Goal: Task Accomplishment & Management: Use online tool/utility

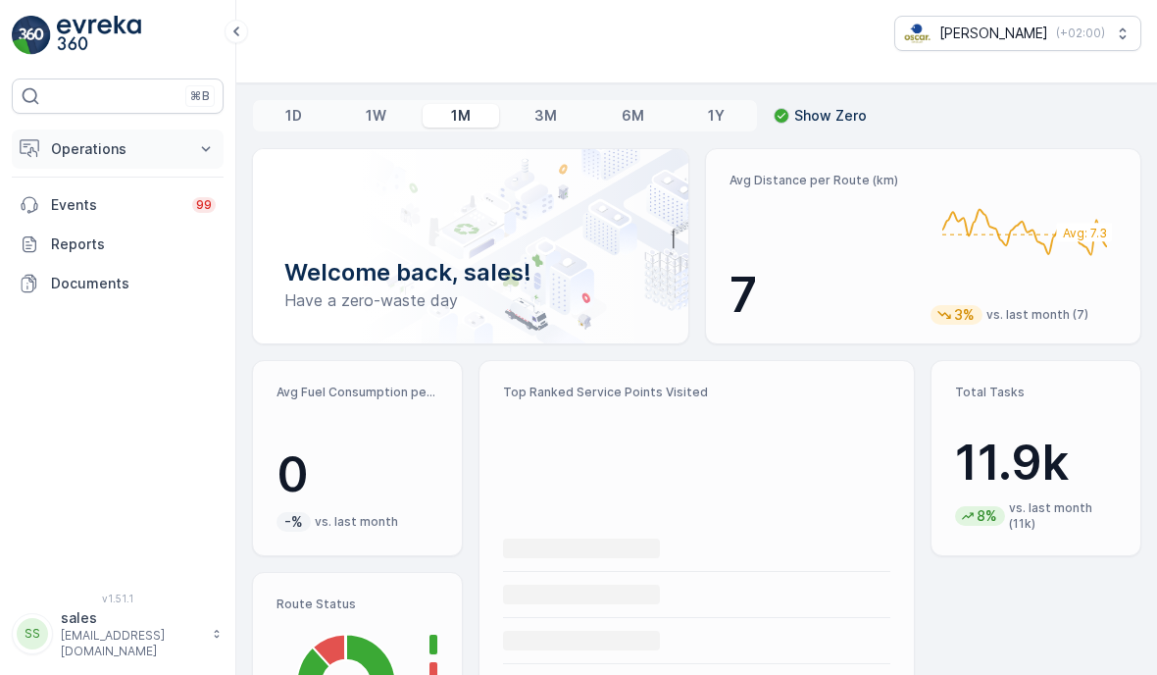
click at [112, 146] on p "Operations" at bounding box center [117, 149] width 133 height 20
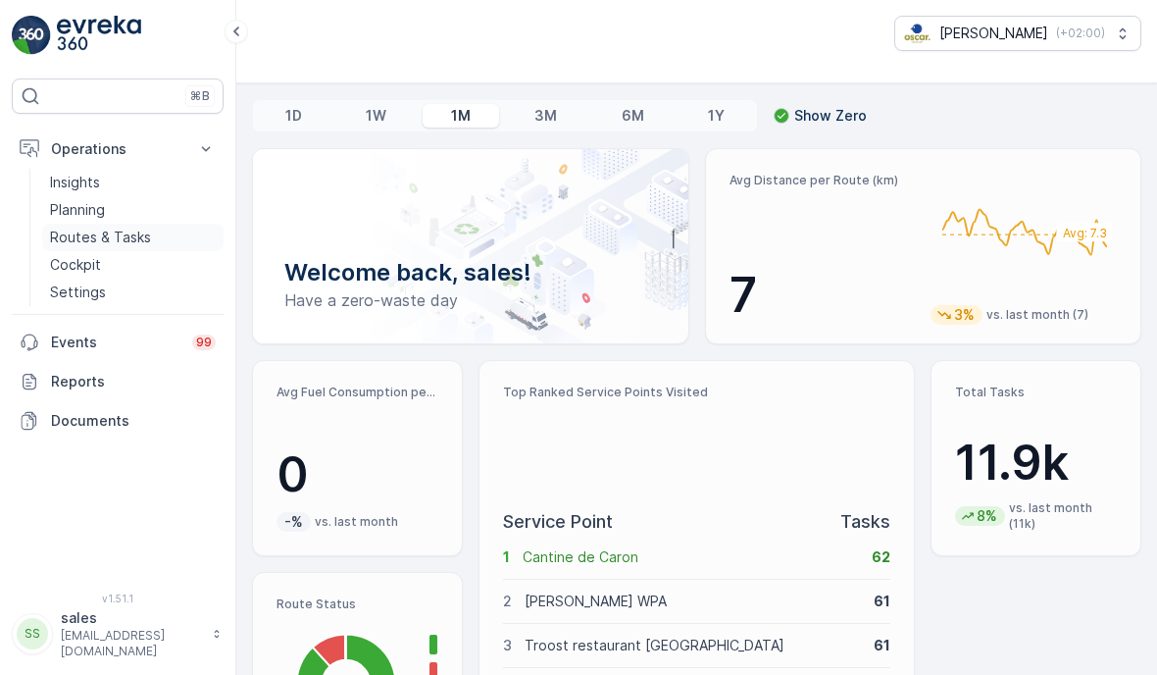
click at [95, 233] on p "Routes & Tasks" at bounding box center [100, 238] width 101 height 20
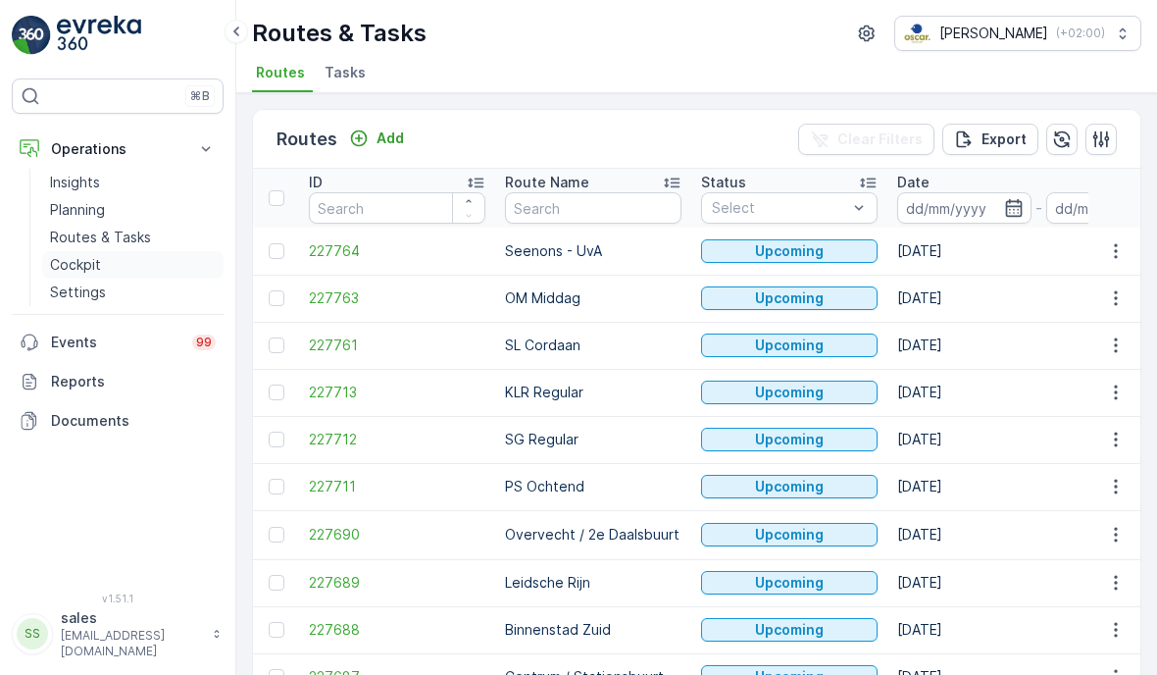
click at [83, 264] on p "Cockpit" at bounding box center [75, 265] width 51 height 20
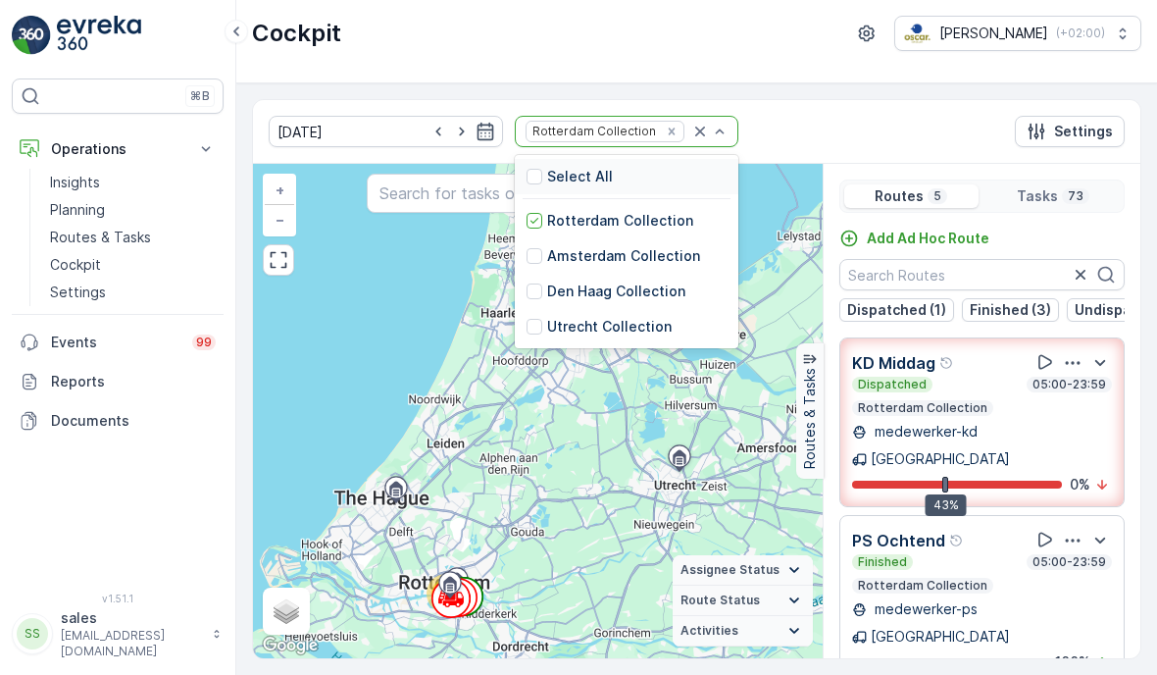
click at [690, 141] on div at bounding box center [709, 131] width 39 height 29
click at [560, 170] on p "Select All" at bounding box center [580, 177] width 66 height 20
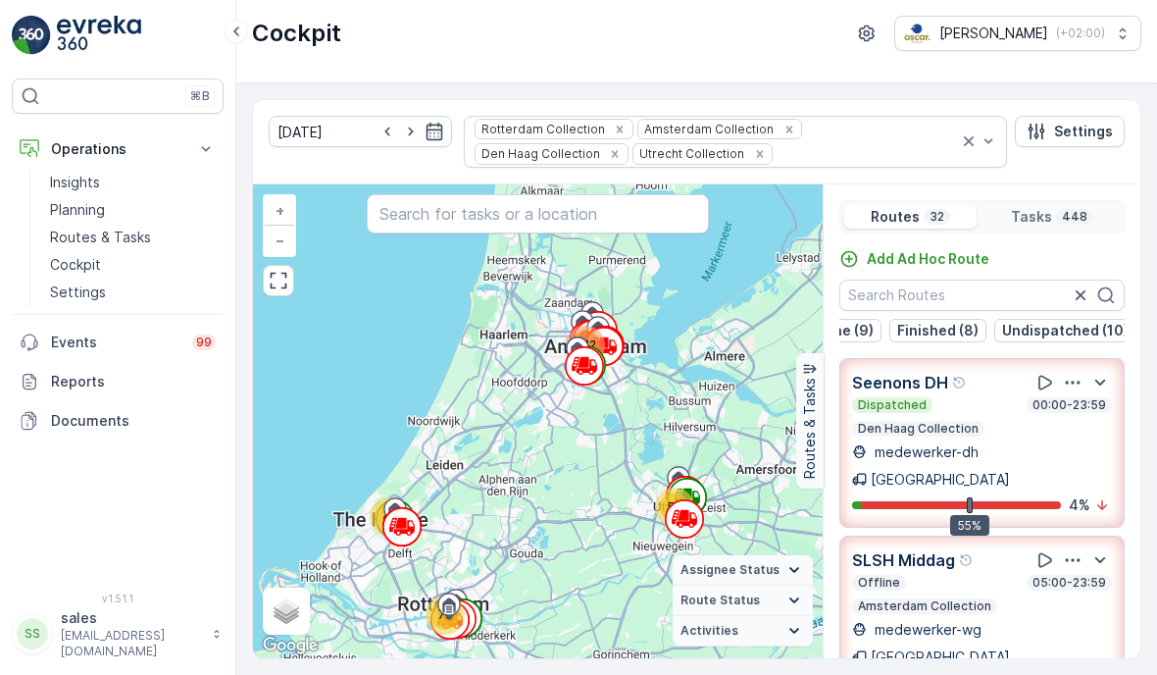
scroll to position [0, 170]
click at [1010, 331] on p "Undispatched (10)" at bounding box center [1066, 331] width 126 height 20
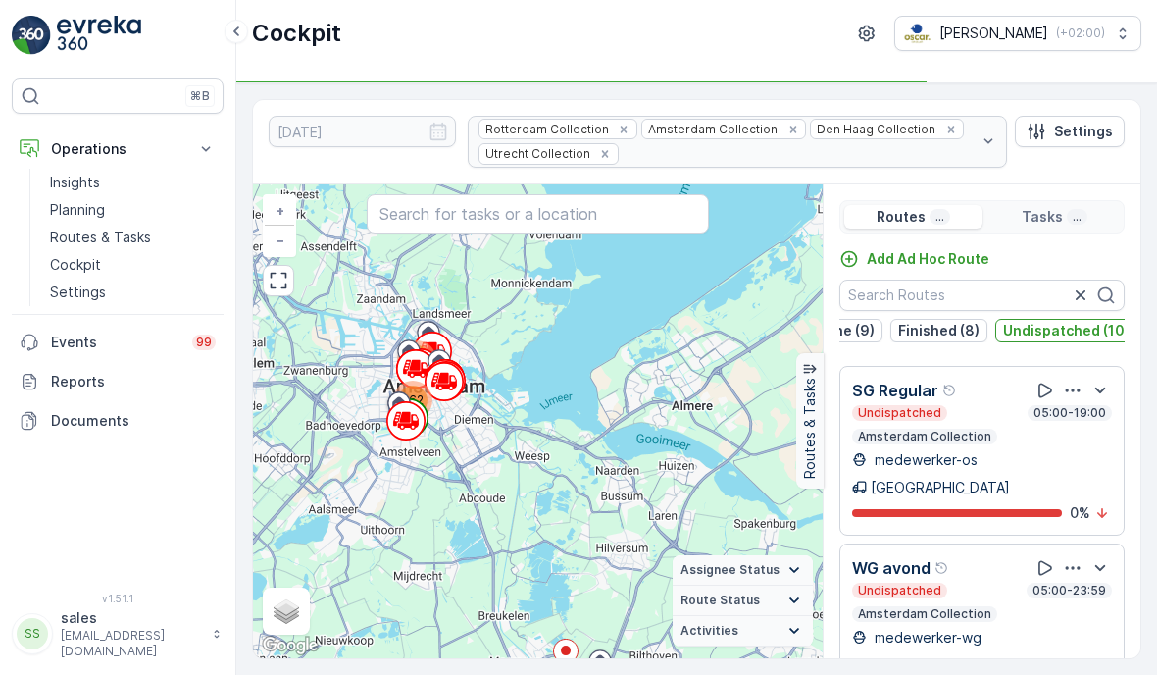
scroll to position [1102, 0]
